Goal: Task Accomplishment & Management: Use online tool/utility

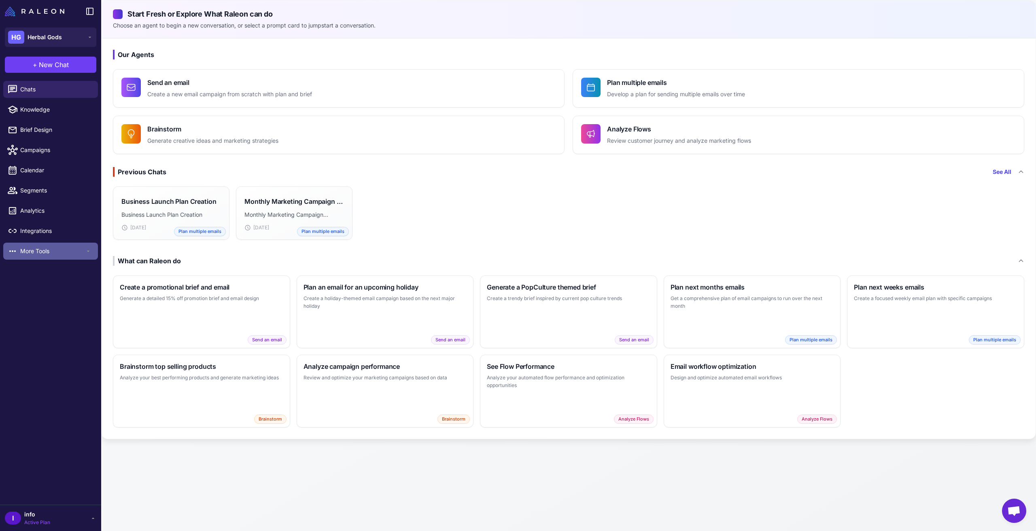
click at [44, 258] on div "More Tools" at bounding box center [50, 251] width 95 height 17
click at [37, 265] on div "Loyalty" at bounding box center [50, 269] width 95 height 17
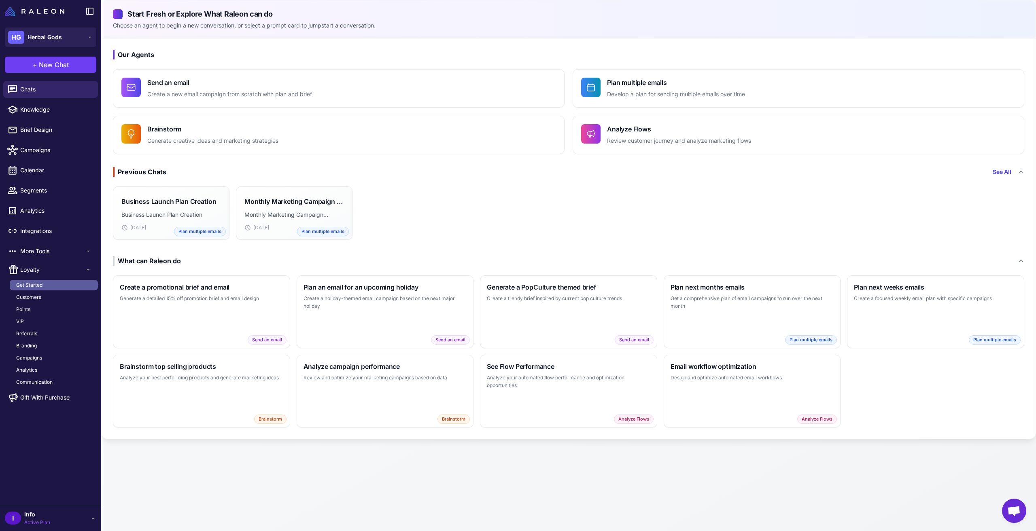
click at [32, 286] on span "Get Started" at bounding box center [29, 285] width 26 height 7
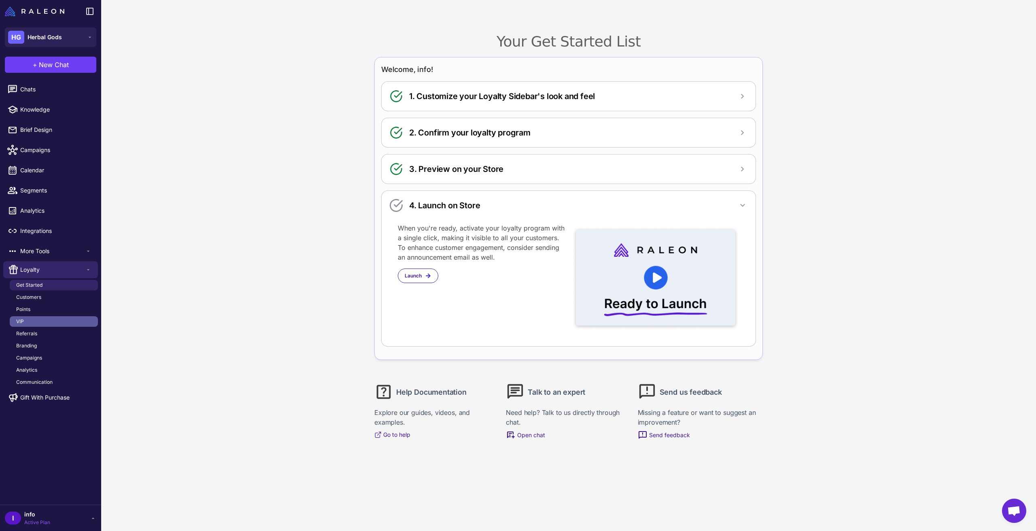
click at [38, 322] on link "VIP" at bounding box center [54, 321] width 88 height 11
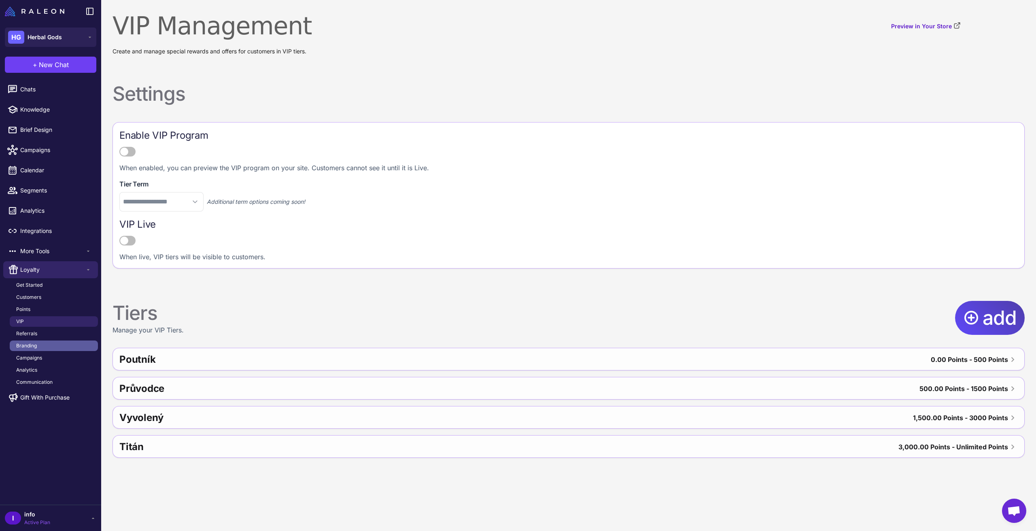
click at [40, 344] on link "Branding" at bounding box center [54, 346] width 88 height 11
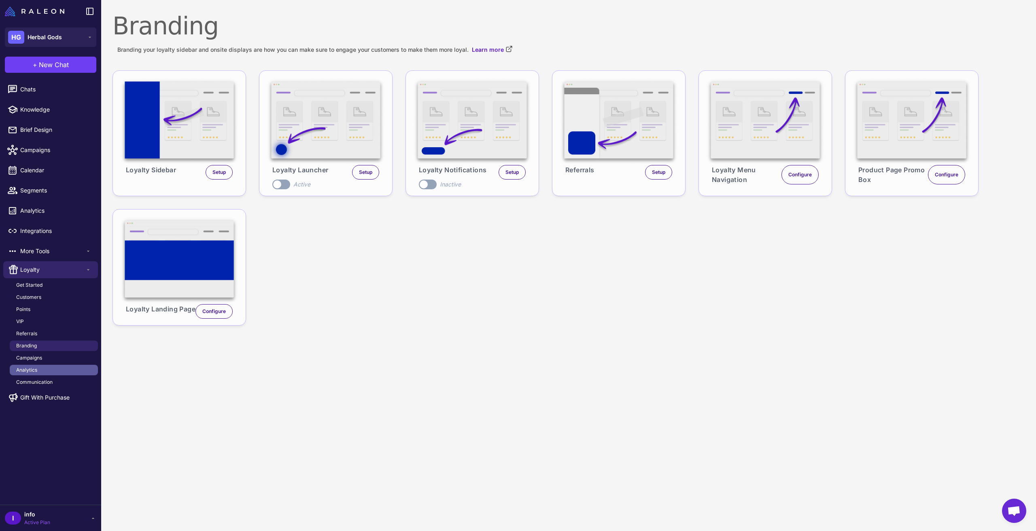
click at [33, 374] on span "Analytics" at bounding box center [26, 370] width 21 height 7
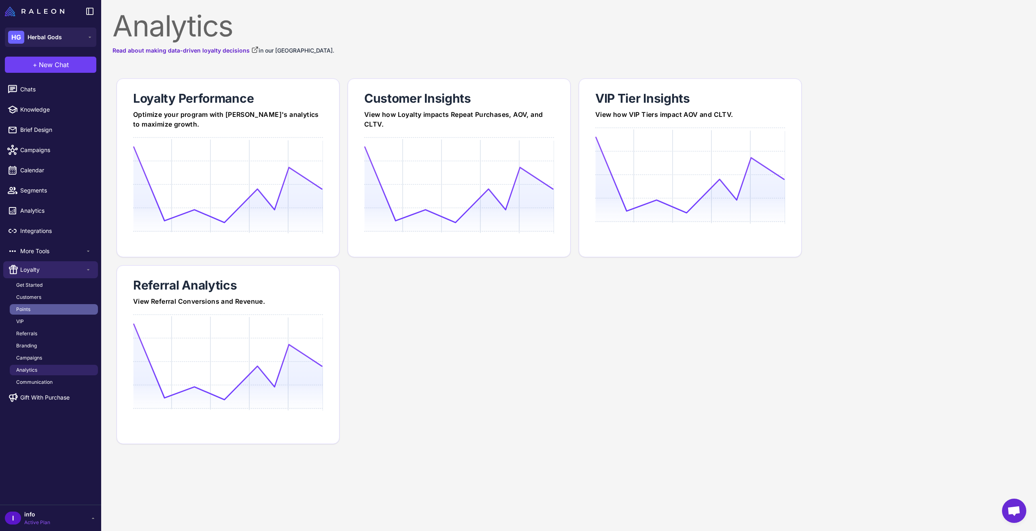
click at [26, 311] on span "Points" at bounding box center [23, 309] width 14 height 7
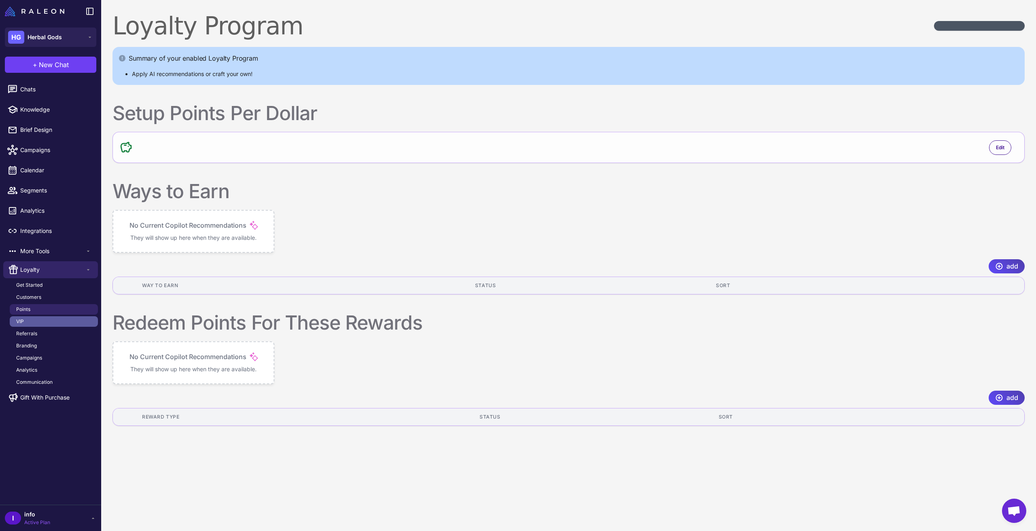
click at [28, 320] on link "VIP" at bounding box center [54, 321] width 88 height 11
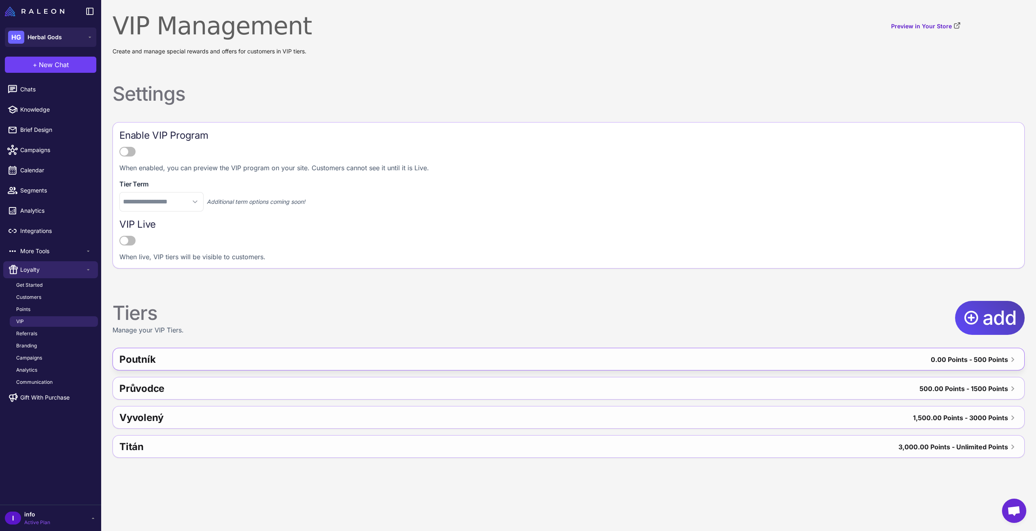
click at [144, 358] on div "Poutník" at bounding box center [331, 359] width 424 height 19
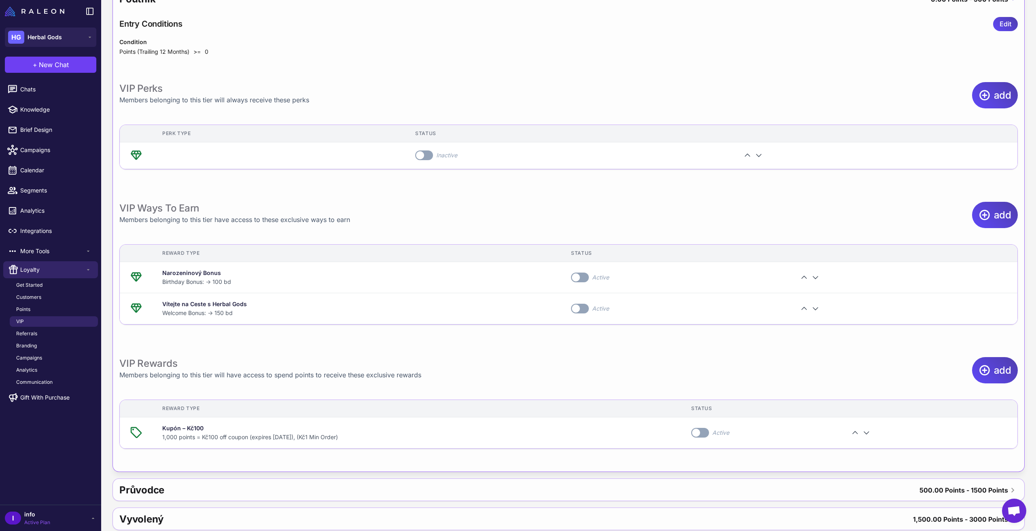
scroll to position [400, 0]
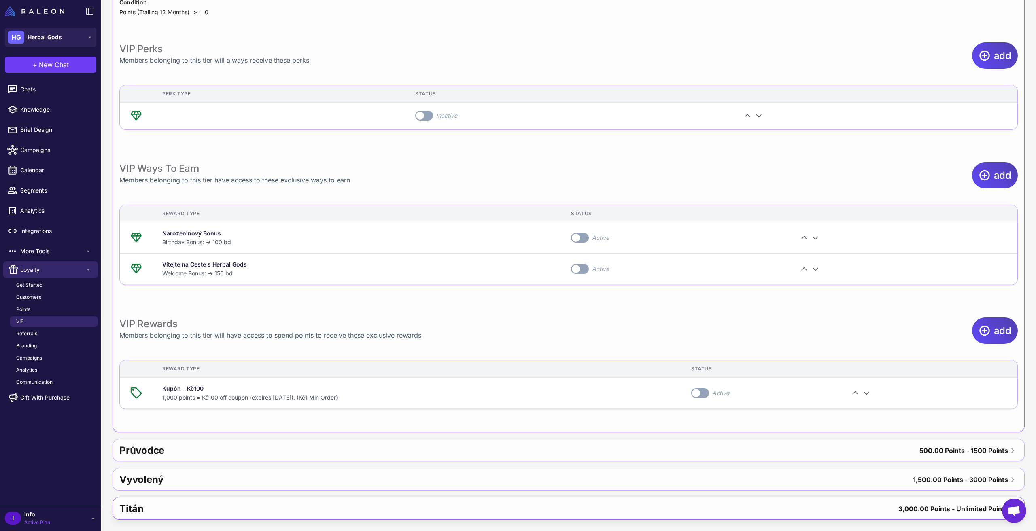
click at [201, 504] on div "Titán" at bounding box center [319, 508] width 401 height 19
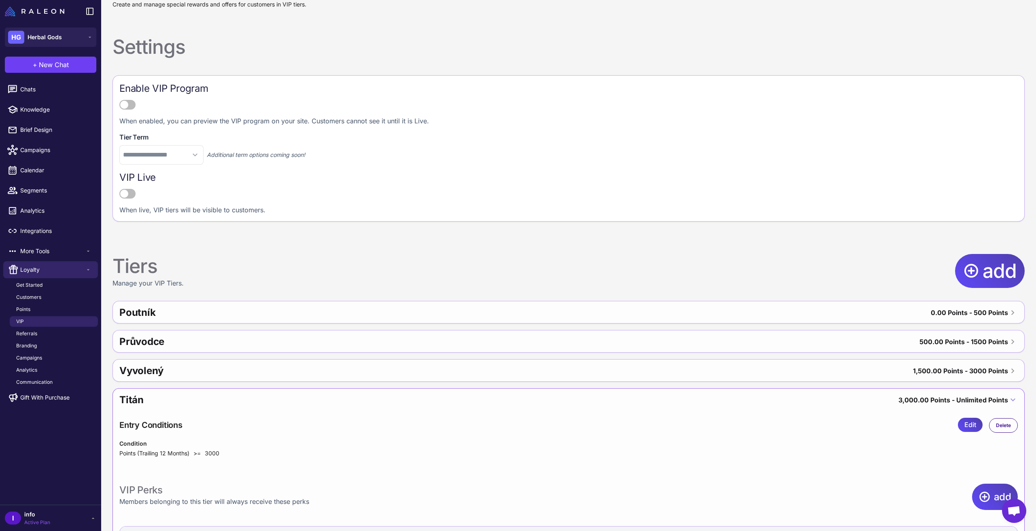
scroll to position [10, 0]
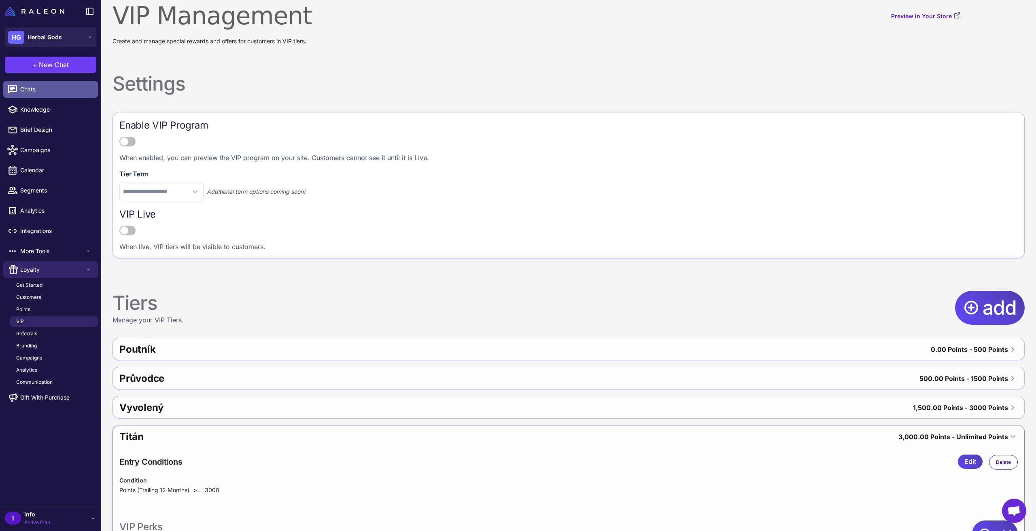
click at [30, 88] on span "Chats" at bounding box center [55, 89] width 71 height 9
